Goal: Task Accomplishment & Management: Manage account settings

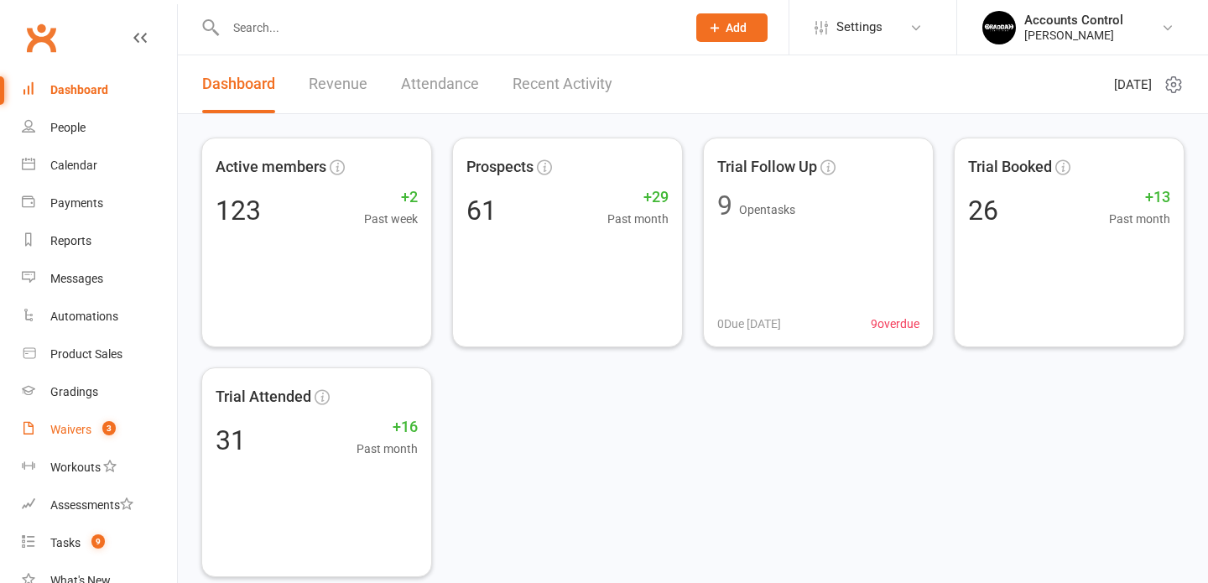
click at [76, 428] on div "Waivers" at bounding box center [70, 429] width 41 height 13
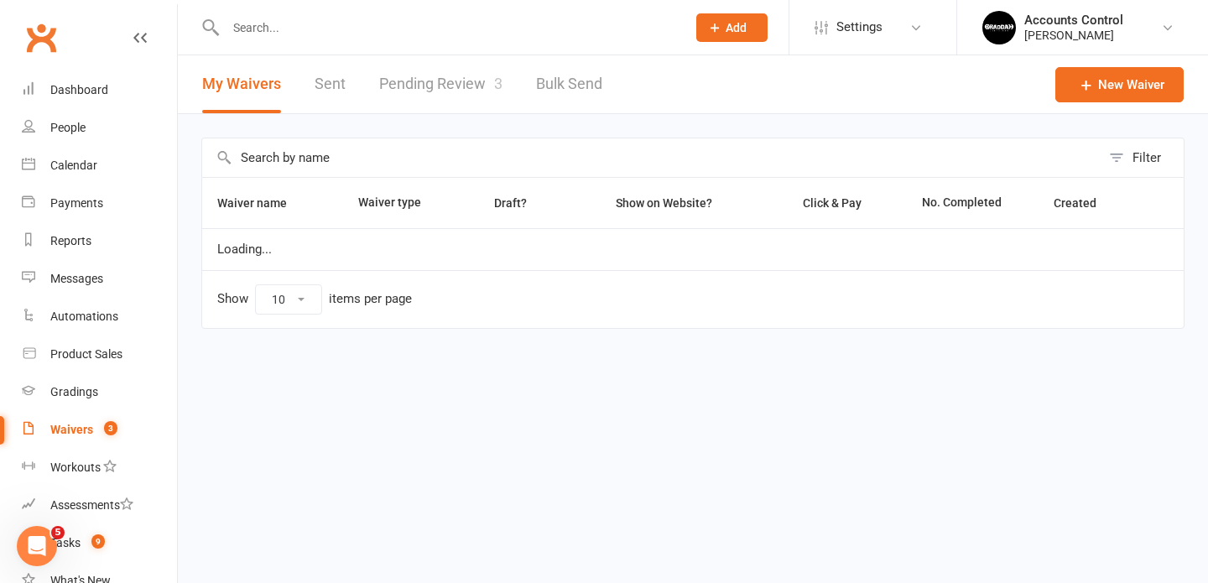
click at [411, 90] on link "Pending Review 3" at bounding box center [440, 84] width 123 height 58
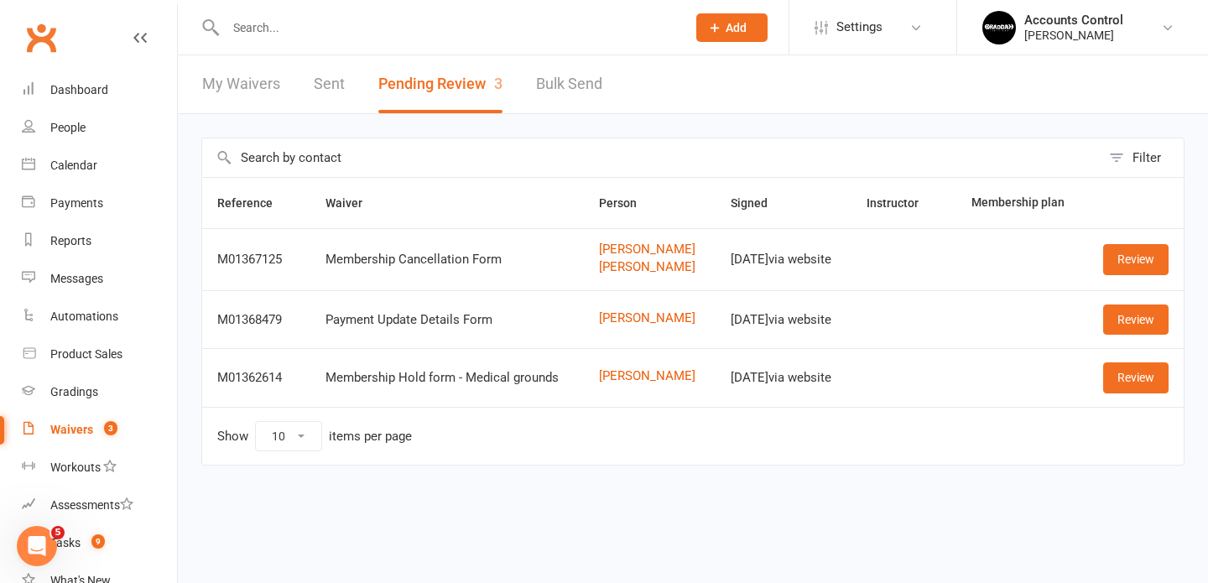
click at [413, 24] on input "text" at bounding box center [448, 27] width 454 height 23
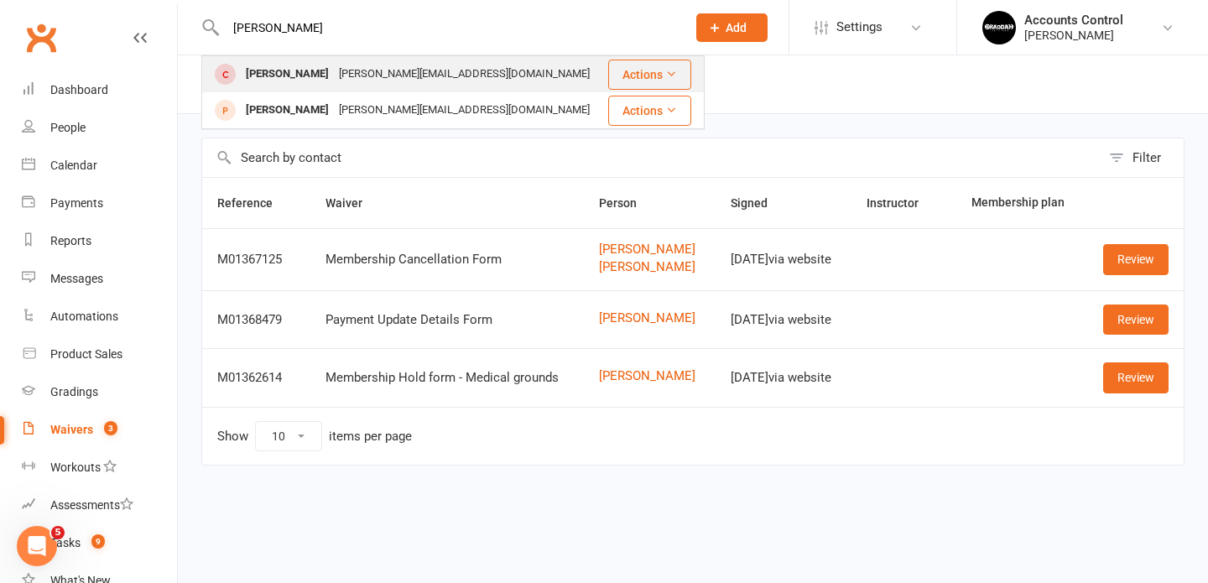
type input "[PERSON_NAME]"
click at [296, 77] on div "[PERSON_NAME]" at bounding box center [287, 74] width 93 height 24
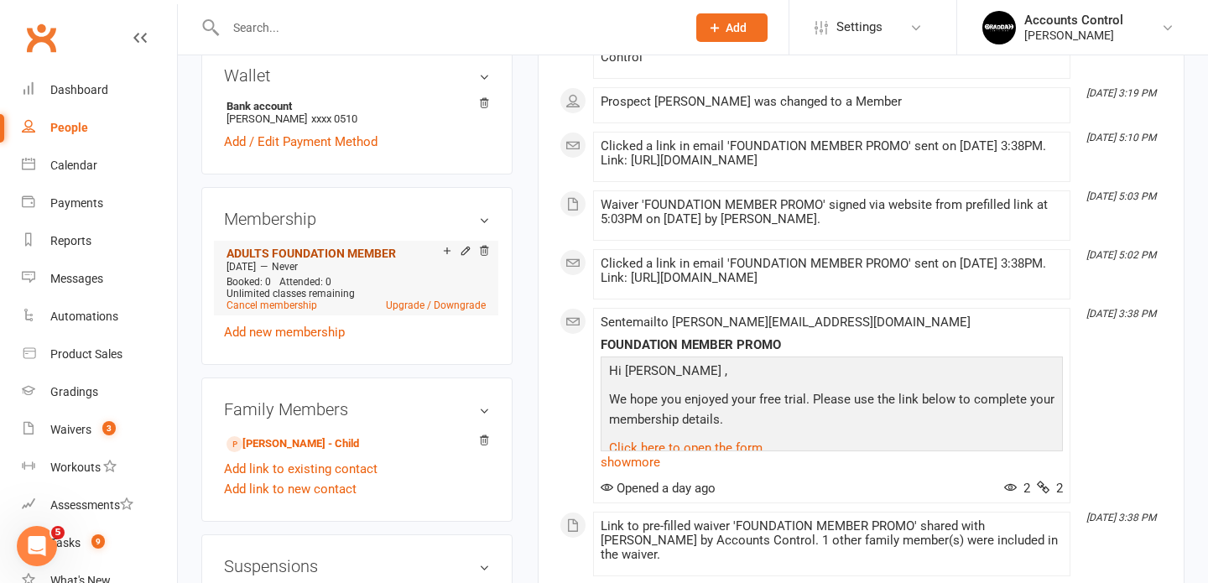
scroll to position [570, 0]
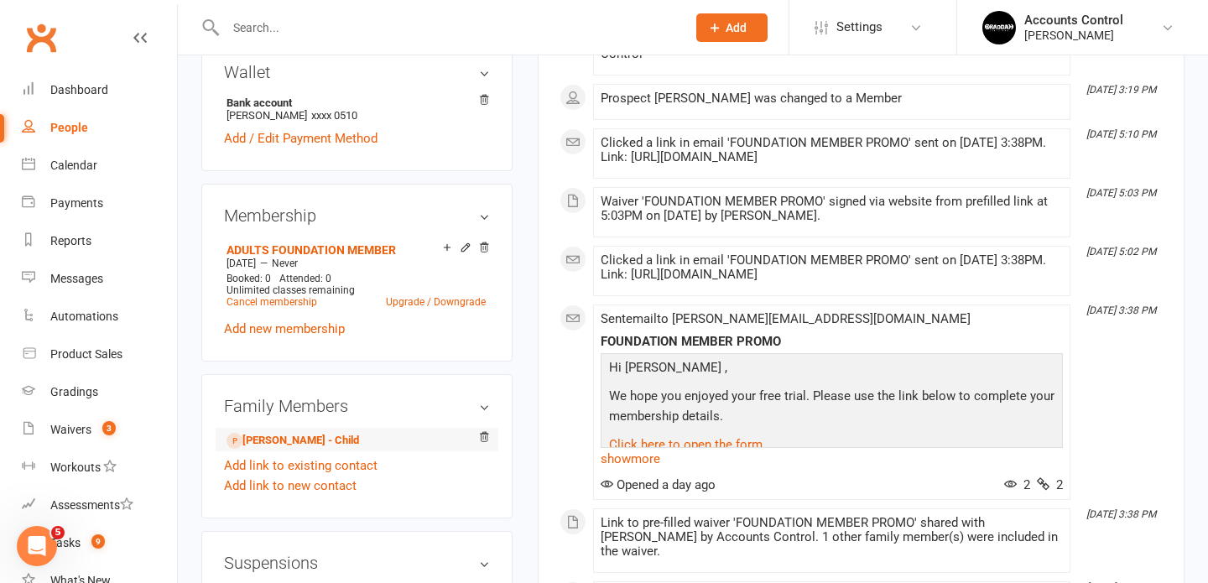
click at [347, 428] on li "[PERSON_NAME] - Child" at bounding box center [357, 439] width 266 height 23
click at [479, 397] on h3 "Family Members" at bounding box center [357, 406] width 266 height 18
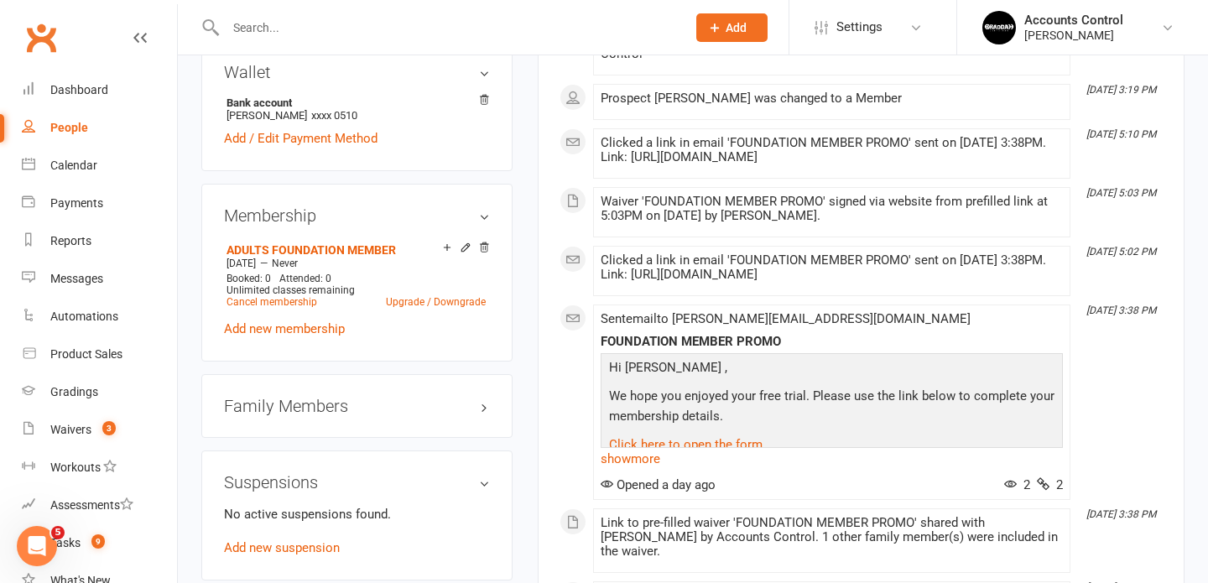
click at [449, 399] on div "Family Members" at bounding box center [356, 406] width 311 height 64
click at [483, 397] on h3 "Family Members" at bounding box center [357, 406] width 266 height 18
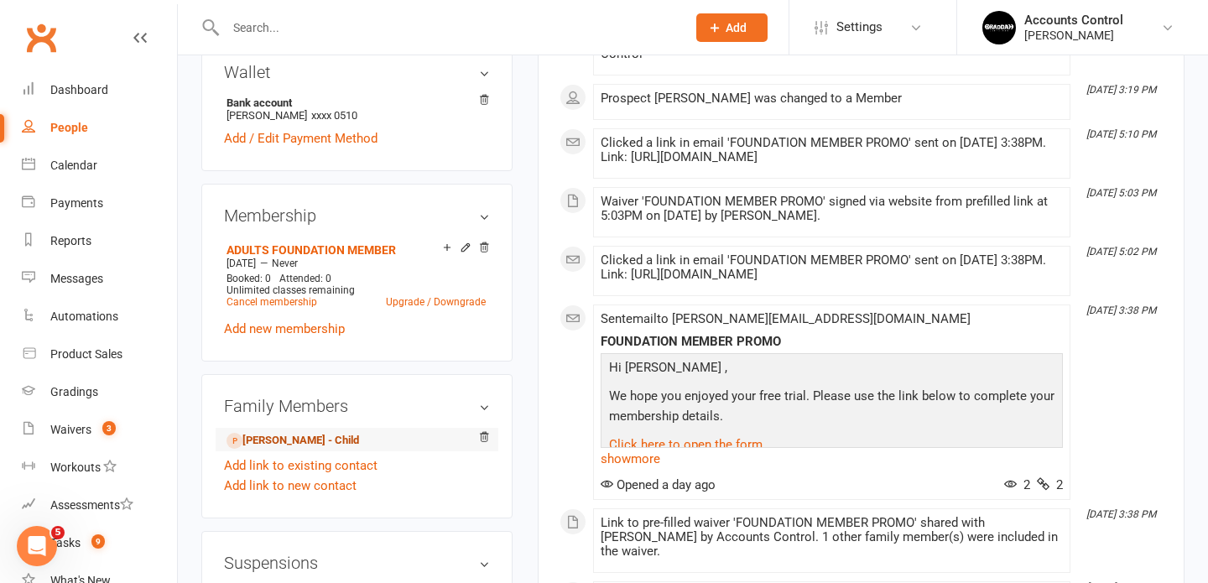
click at [319, 432] on link "[PERSON_NAME] - Child" at bounding box center [293, 441] width 133 height 18
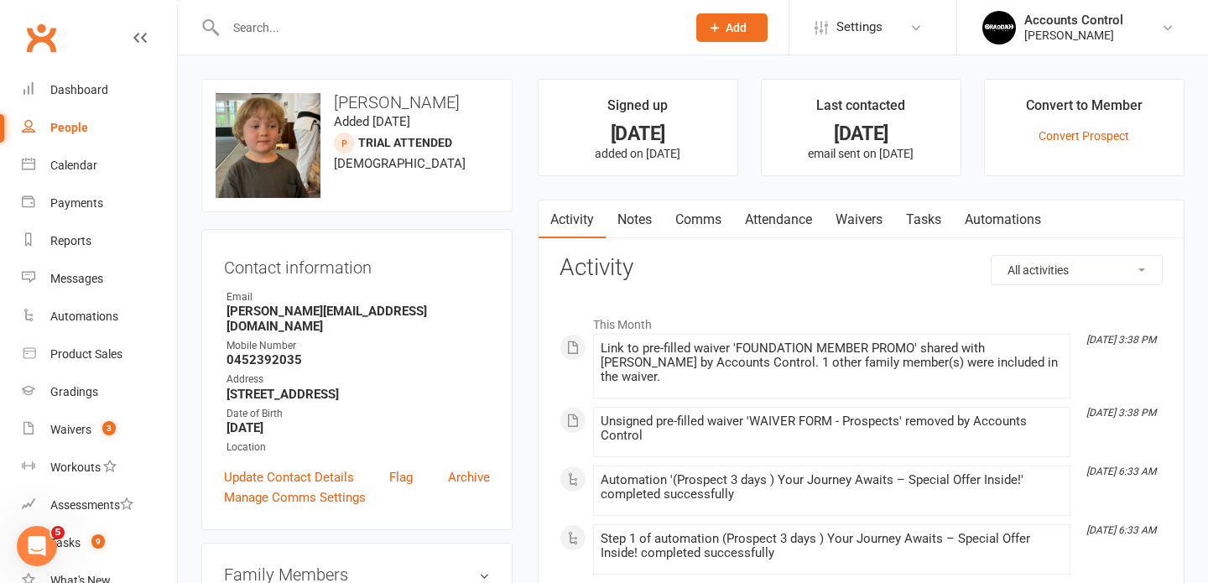
click at [303, 26] on input "text" at bounding box center [448, 27] width 454 height 23
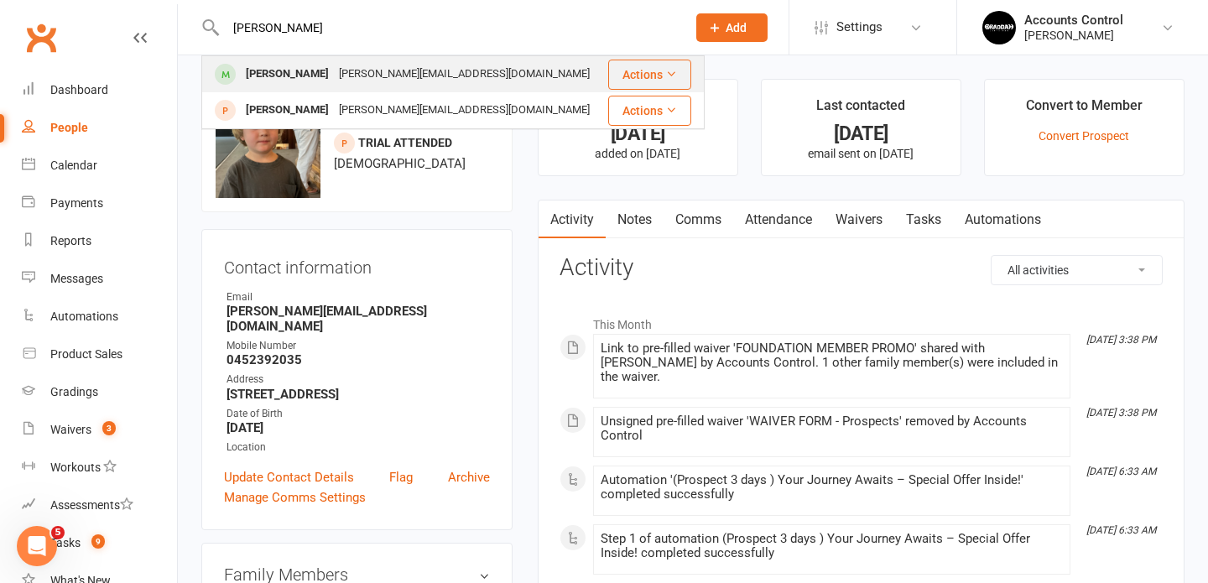
type input "[PERSON_NAME]"
click at [269, 75] on div "[PERSON_NAME]" at bounding box center [287, 74] width 93 height 24
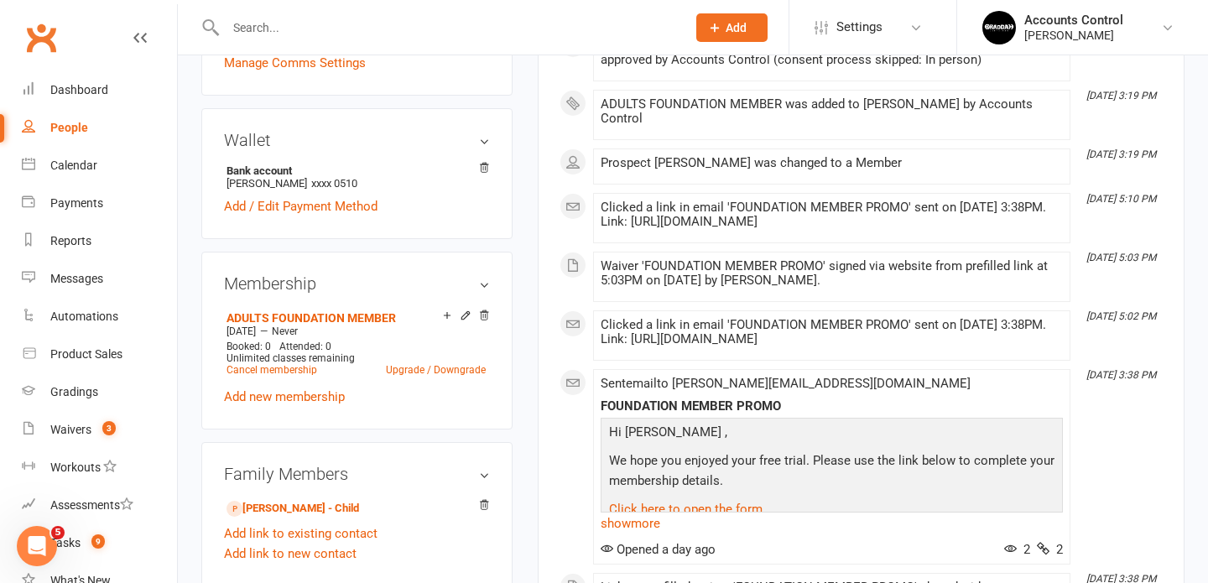
scroll to position [503, 0]
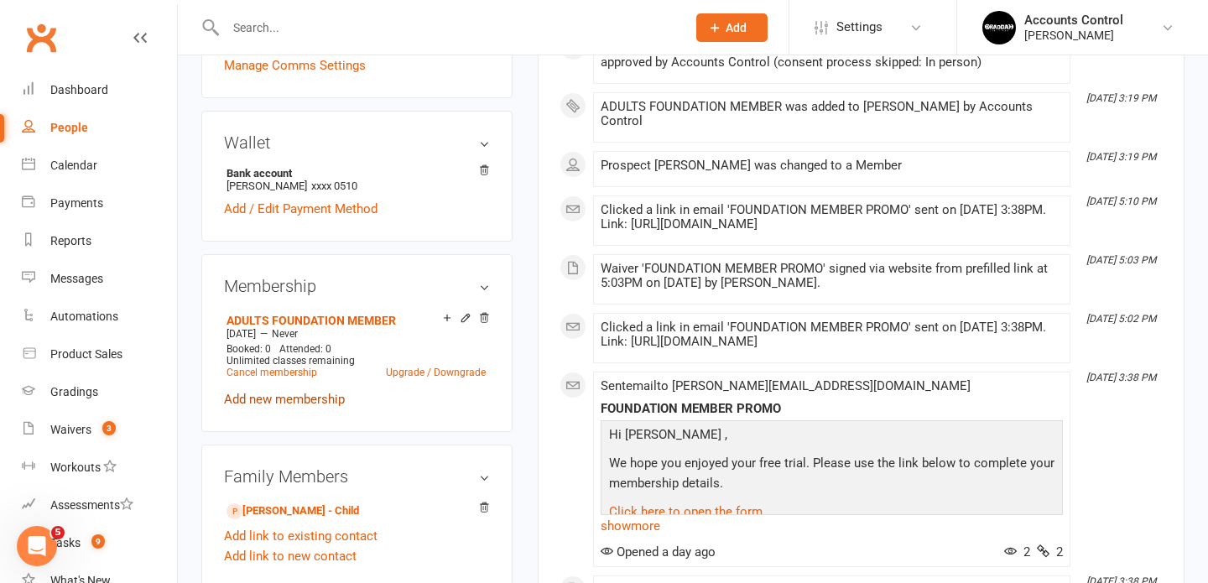
click at [273, 392] on link "Add new membership" at bounding box center [284, 399] width 121 height 15
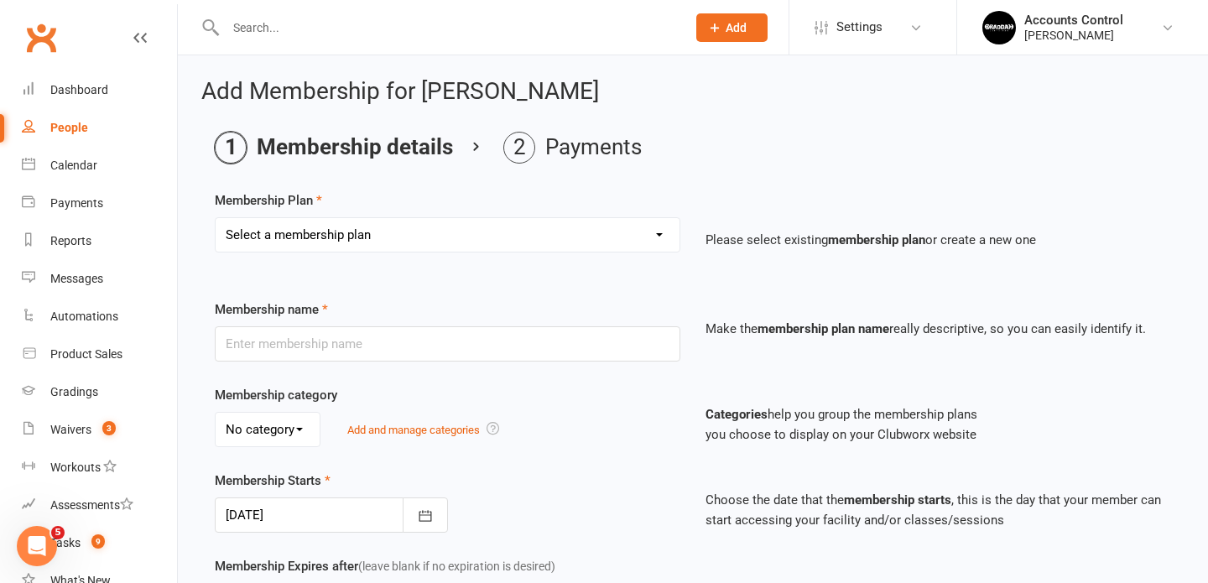
click at [768, 133] on ol "Membership details Payments" at bounding box center [693, 148] width 957 height 32
click at [644, 238] on select "Select a membership plan Create new Membership Plan ADULTS 1x A WEEK ADULTS 2x …" at bounding box center [448, 235] width 464 height 34
select select "14"
click at [216, 218] on select "Select a membership plan Create new Membership Plan ADULTS 1x A WEEK ADULTS 2x …" at bounding box center [448, 235] width 464 height 34
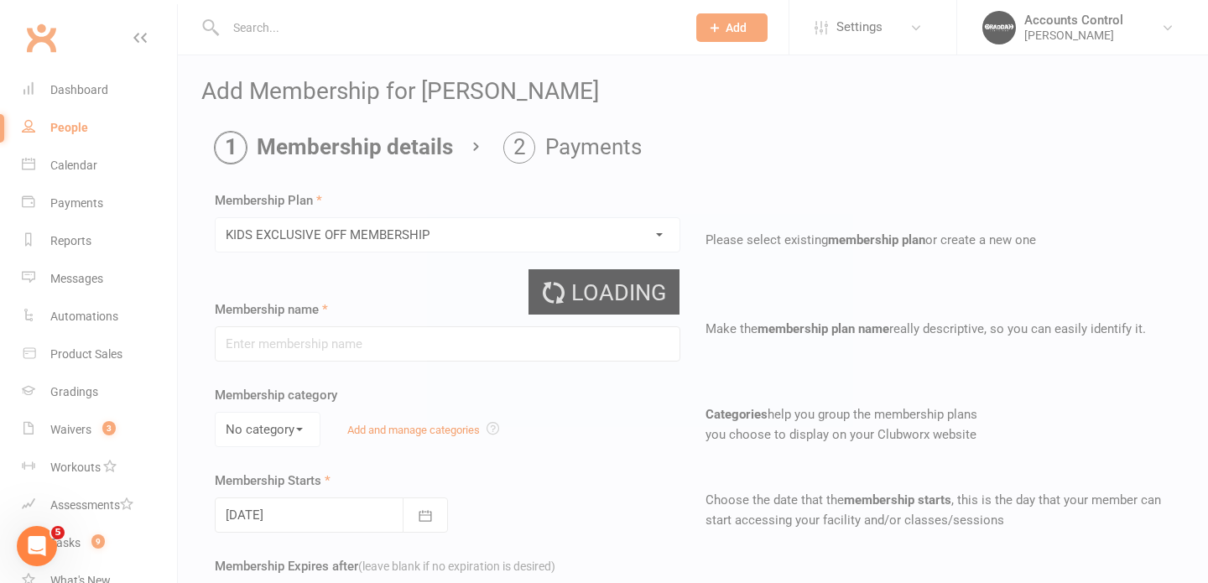
type input "KIDS EXCLUSIVE OFF MEMBERSHIP"
select select "0"
type input "0"
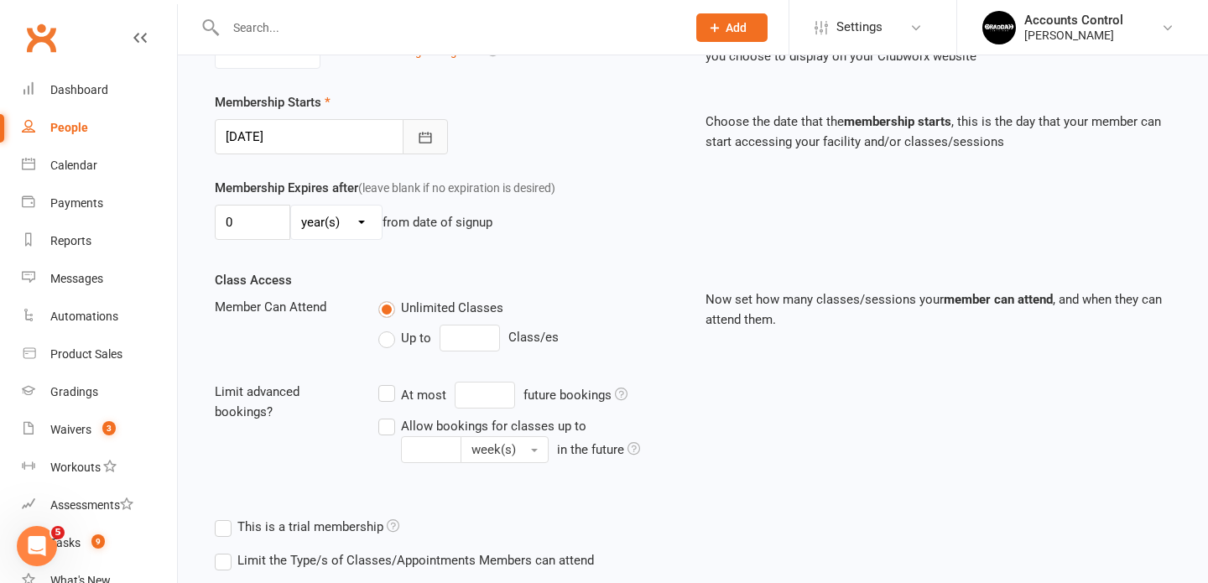
scroll to position [582, 0]
